Goal: Task Accomplishment & Management: Use online tool/utility

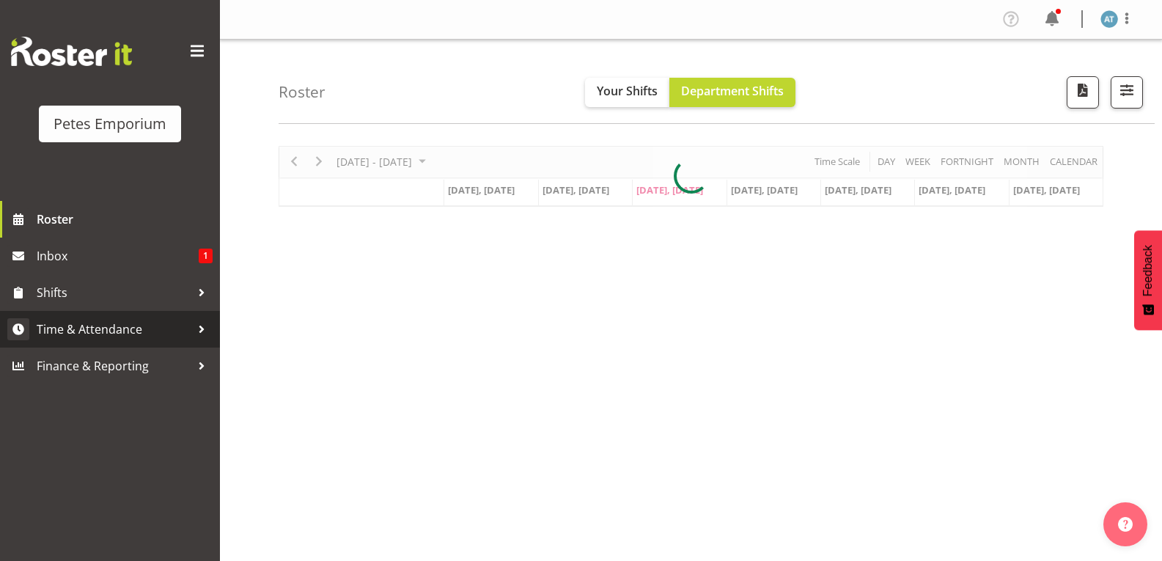
click at [67, 327] on span "Time & Attendance" at bounding box center [114, 329] width 154 height 22
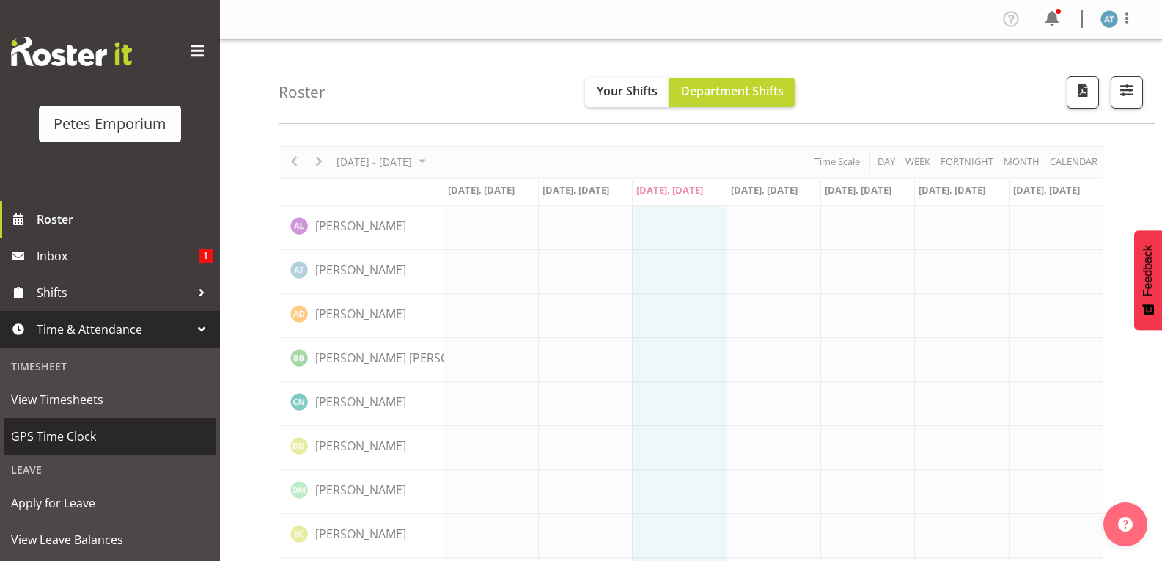
click at [80, 435] on span "GPS Time Clock" at bounding box center [110, 436] width 198 height 22
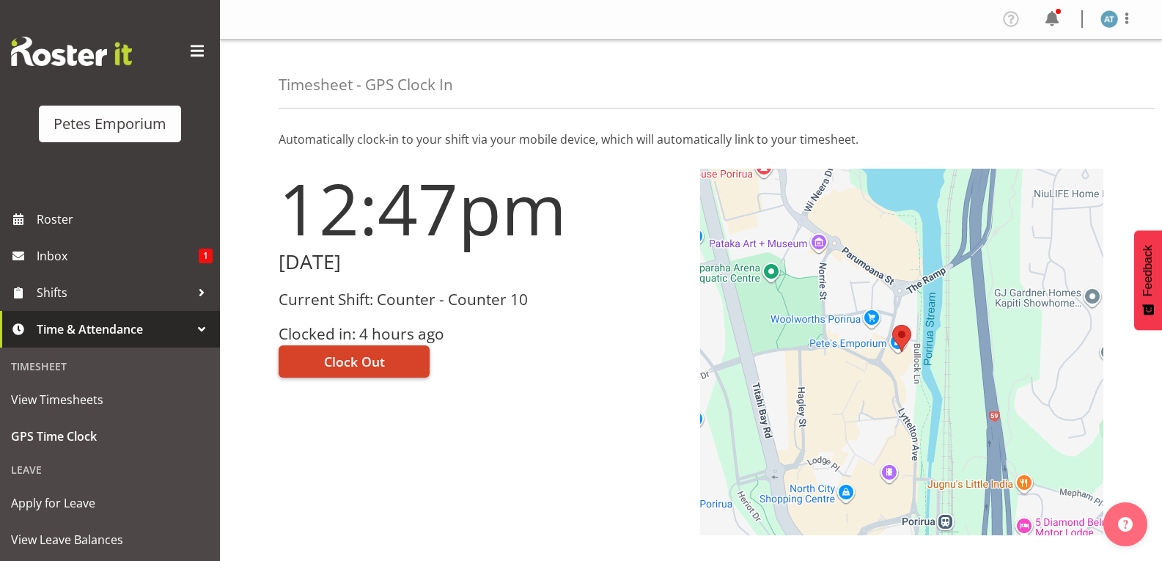
click at [350, 361] on span "Clock Out" at bounding box center [354, 361] width 61 height 19
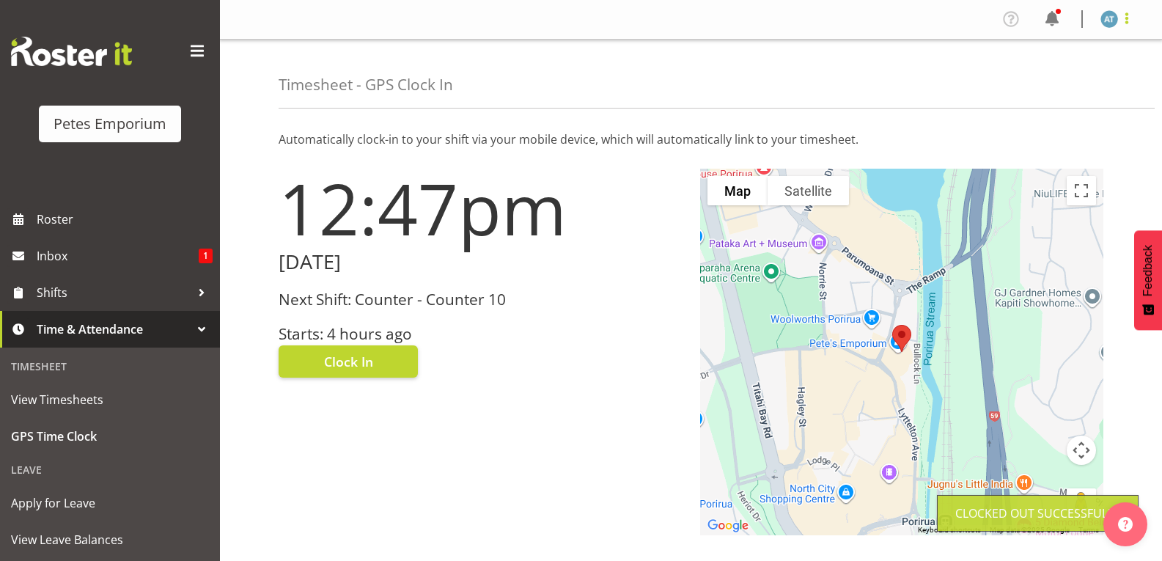
click at [1131, 21] on span at bounding box center [1127, 19] width 18 height 18
click at [1106, 80] on link "Log Out" at bounding box center [1065, 77] width 141 height 26
